Goal: Check status: Check status

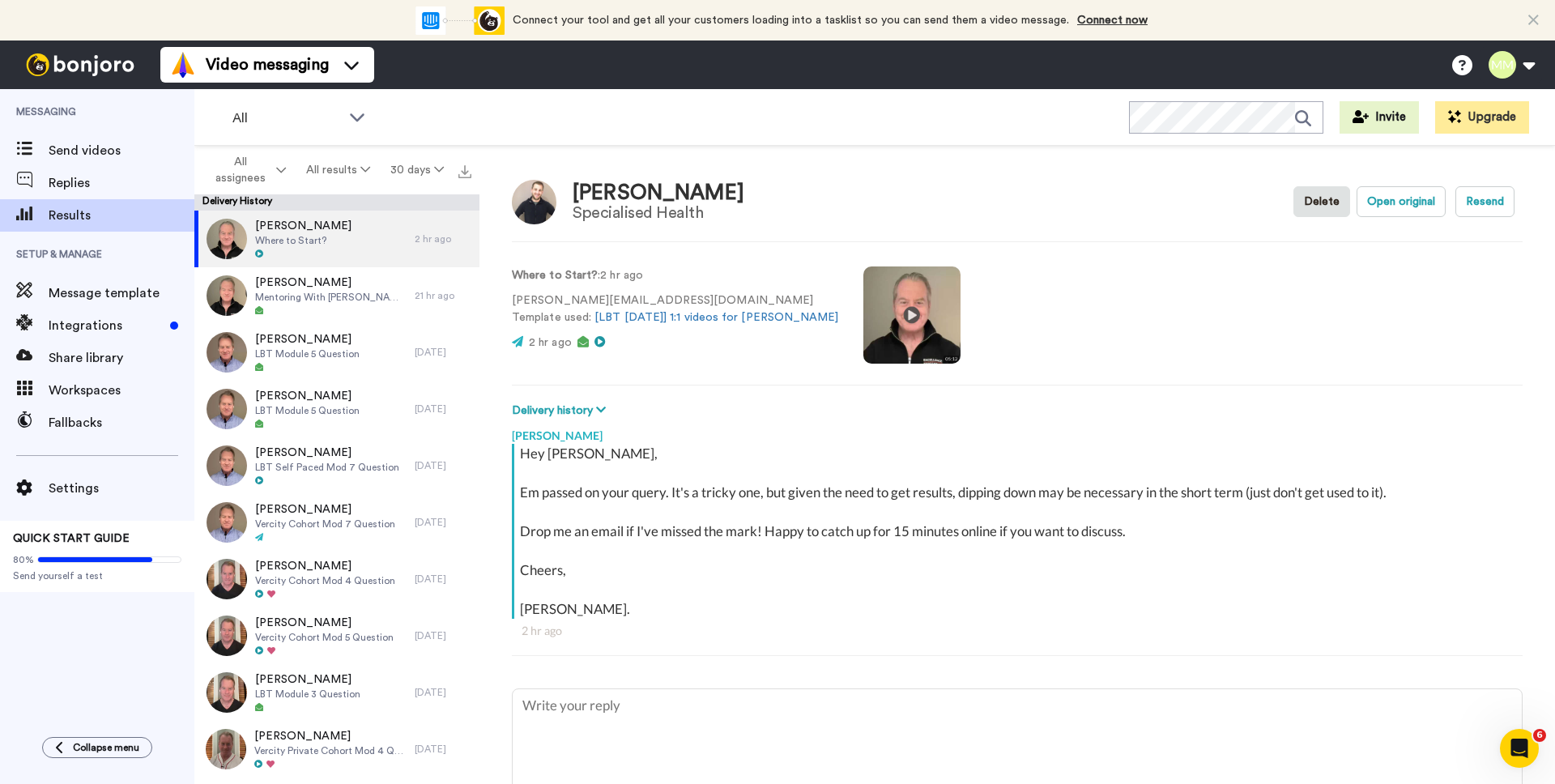
type textarea "x"
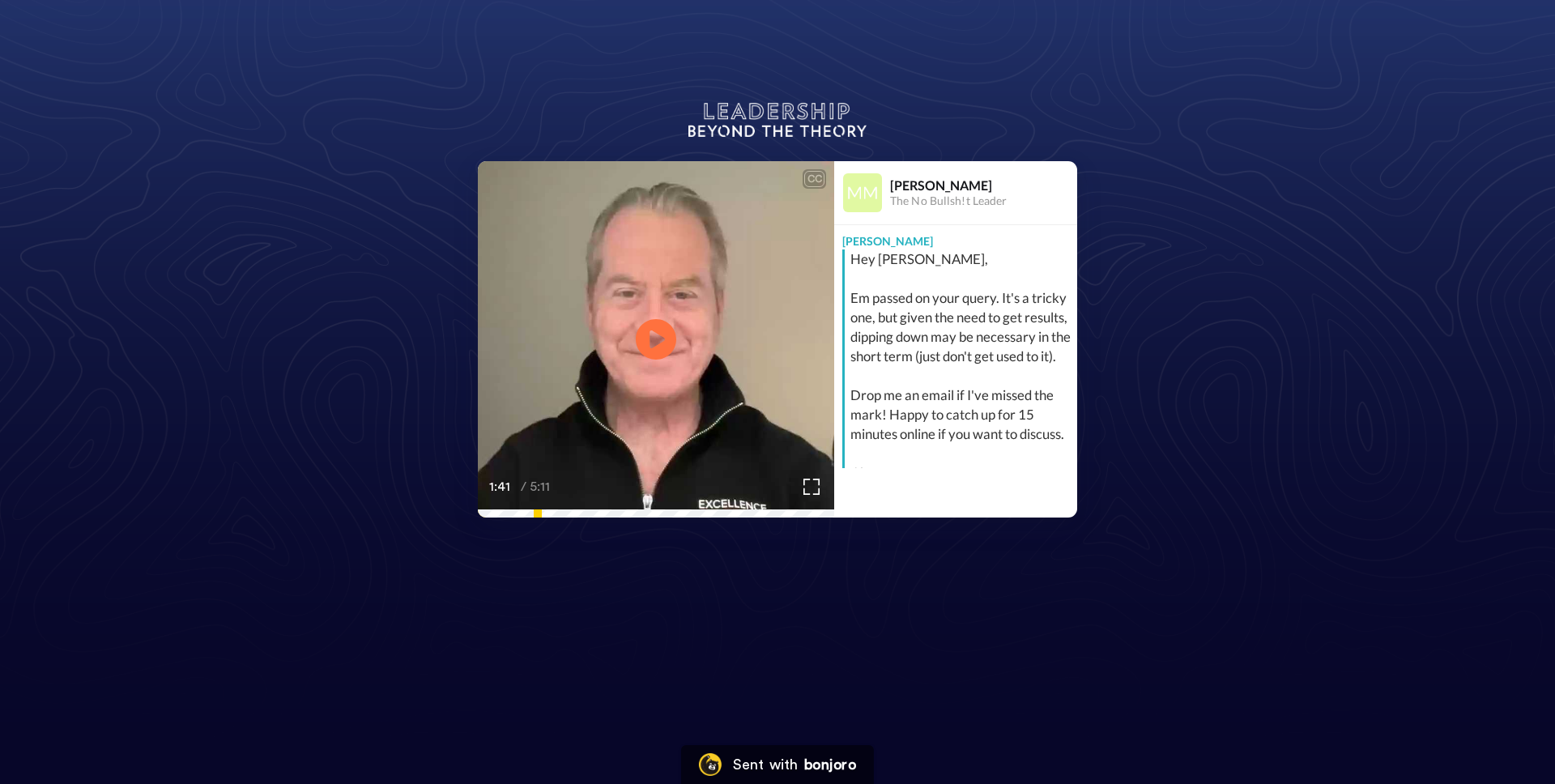
scroll to position [61, 0]
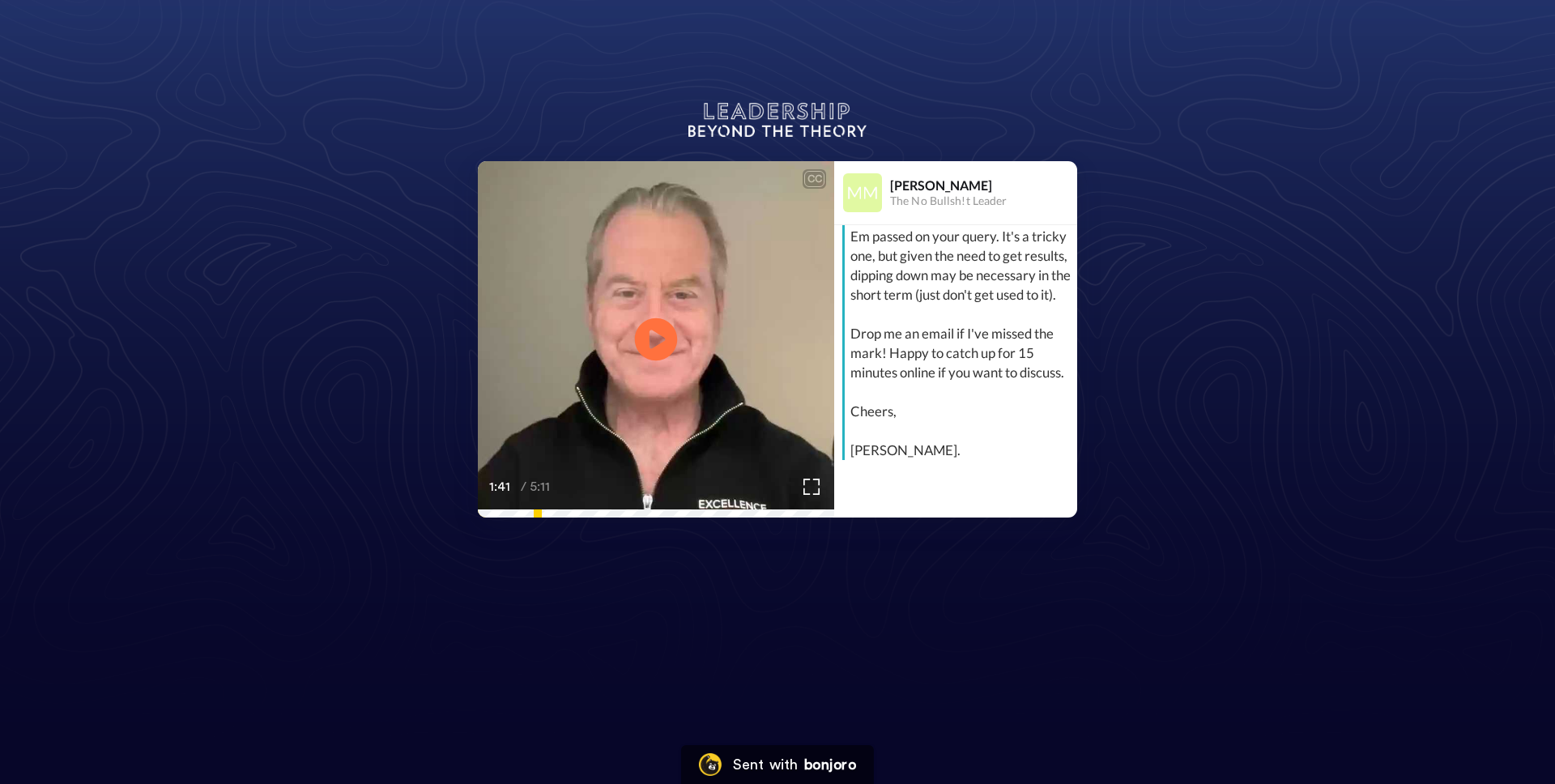
click at [640, 351] on icon at bounding box center [657, 340] width 43 height 43
click at [618, 318] on video at bounding box center [656, 339] width 356 height 356
